Goal: Transaction & Acquisition: Purchase product/service

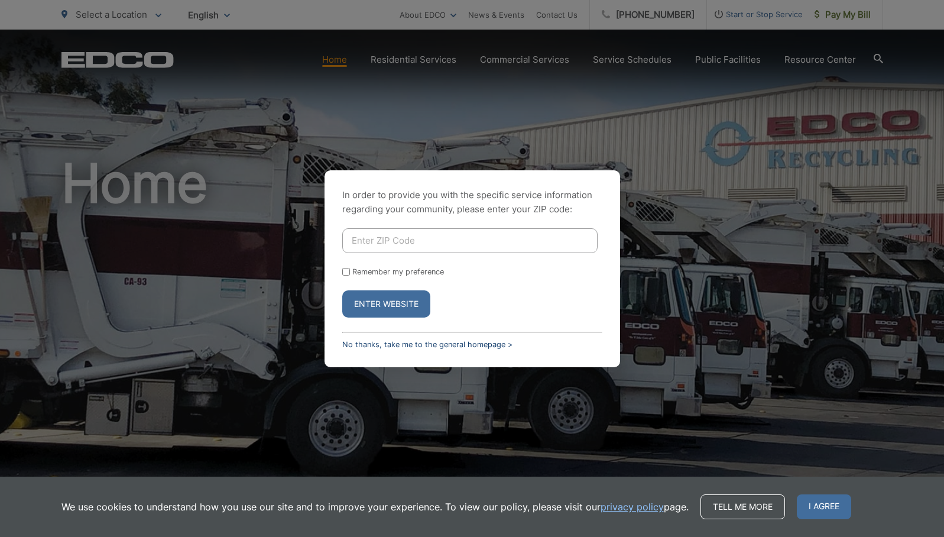
click at [381, 343] on link "No thanks, take me to the general homepage >" at bounding box center [427, 344] width 170 height 9
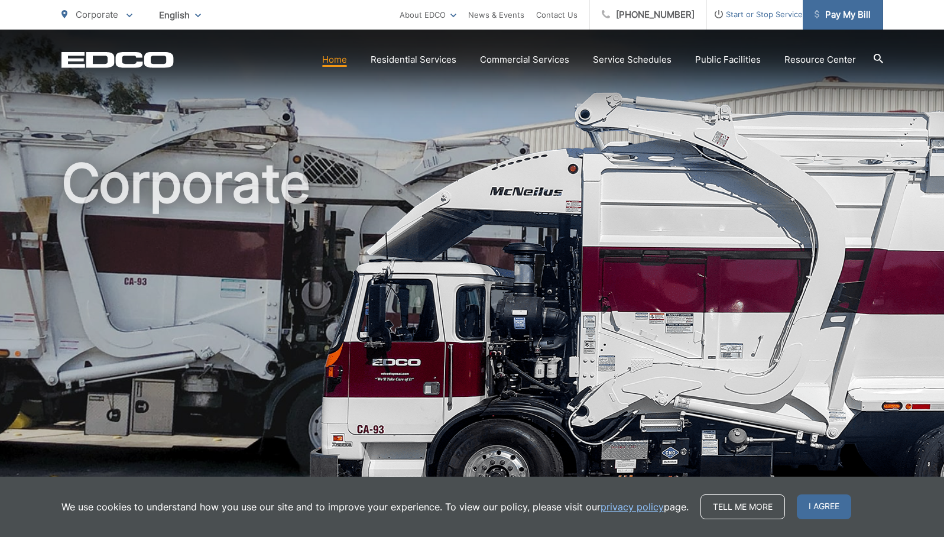
click at [841, 15] on span "Pay My Bill" at bounding box center [843, 15] width 56 height 14
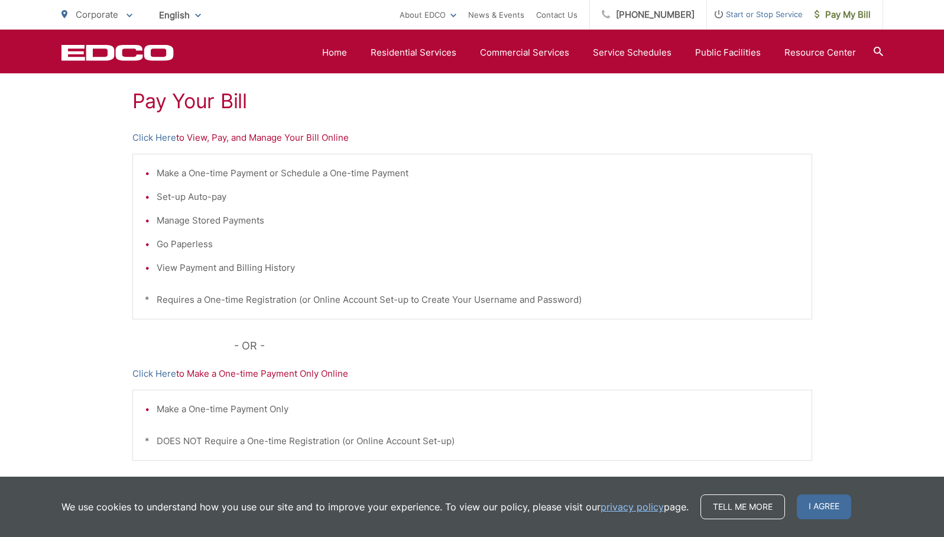
scroll to position [219, 0]
click at [162, 140] on link "Click Here" at bounding box center [154, 136] width 44 height 14
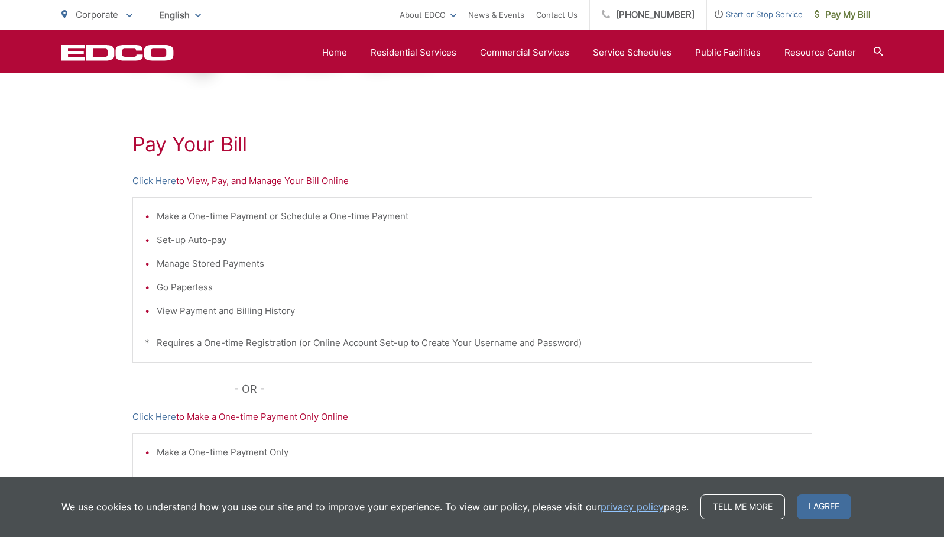
scroll to position [0, 0]
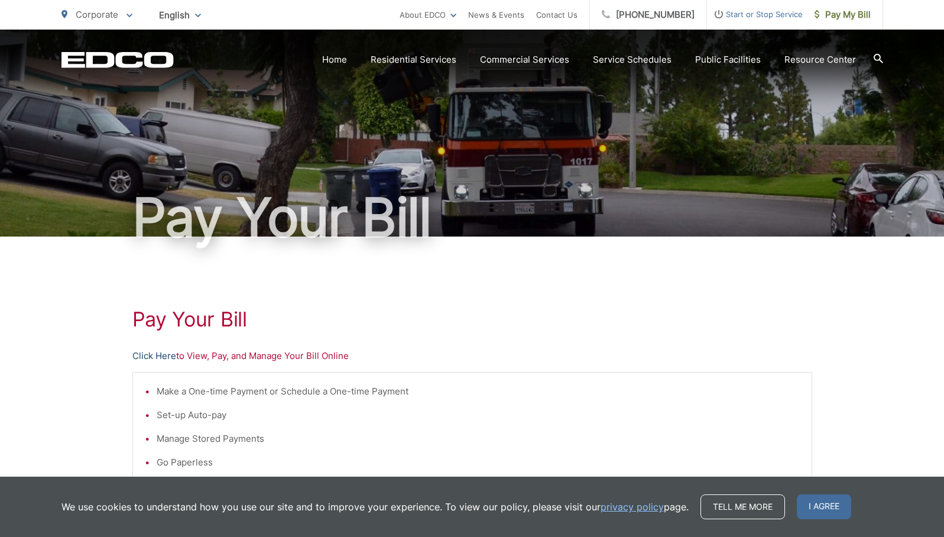
click at [154, 358] on link "Click Here" at bounding box center [154, 356] width 44 height 14
